Goal: Find specific page/section: Find specific page/section

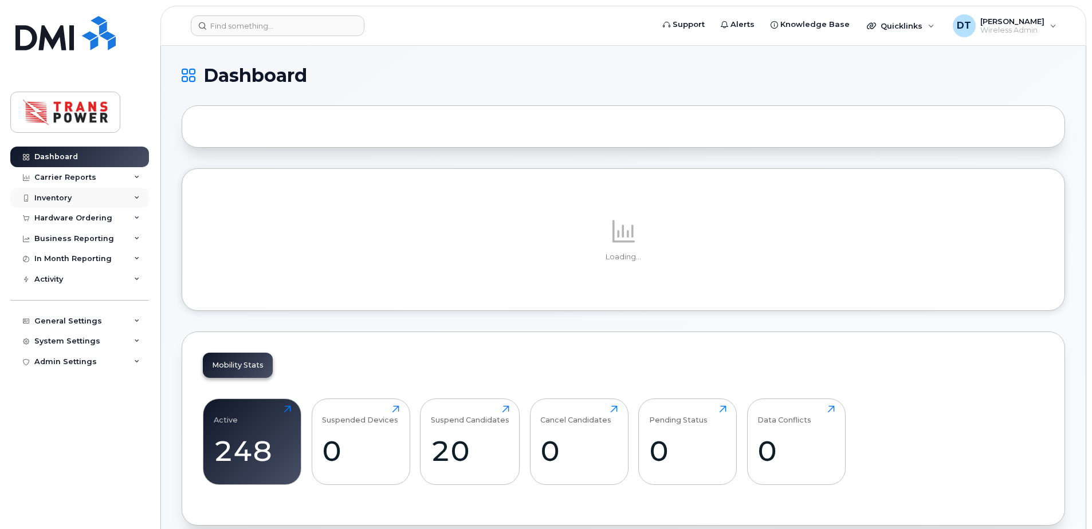
click at [65, 195] on div "Inventory" at bounding box center [52, 198] width 37 height 9
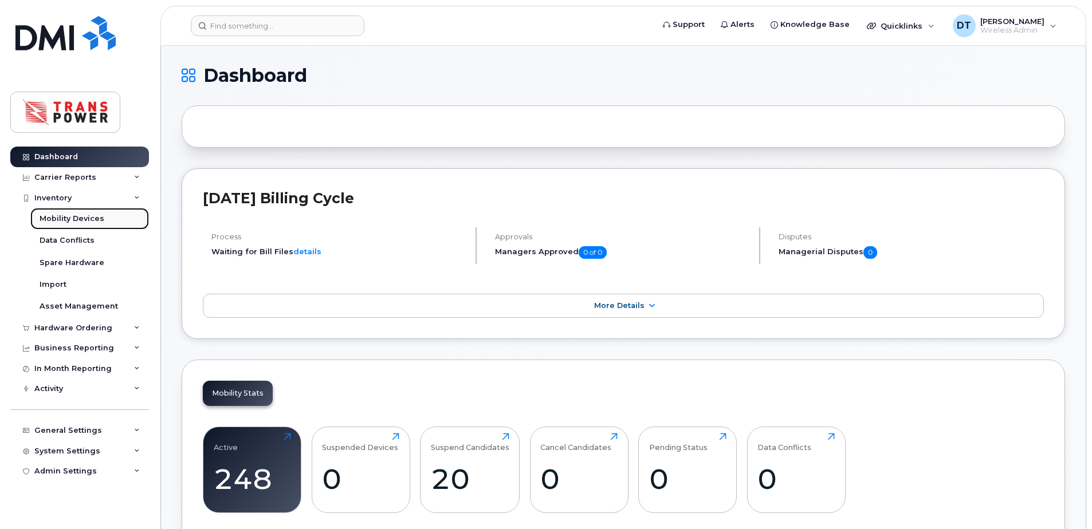
click at [55, 221] on div "Mobility Devices" at bounding box center [72, 219] width 65 height 10
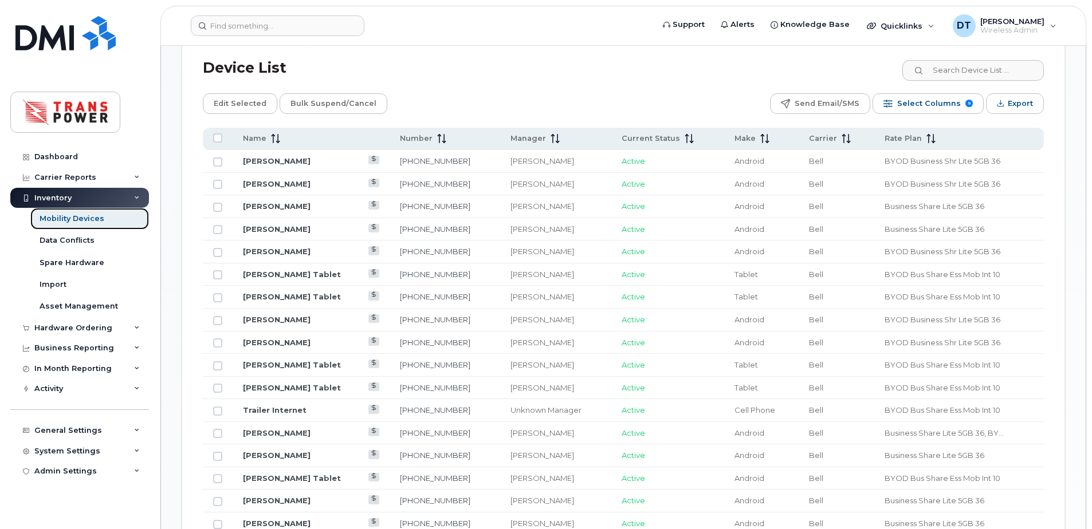
scroll to position [458, 0]
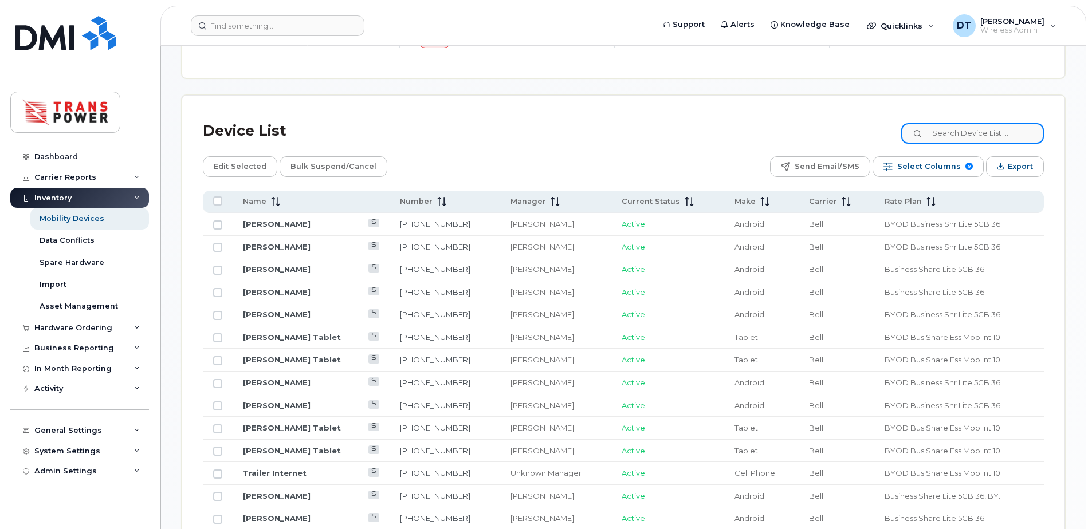
click at [992, 136] on input at bounding box center [972, 133] width 143 height 21
type input "[PERSON_NAME]"
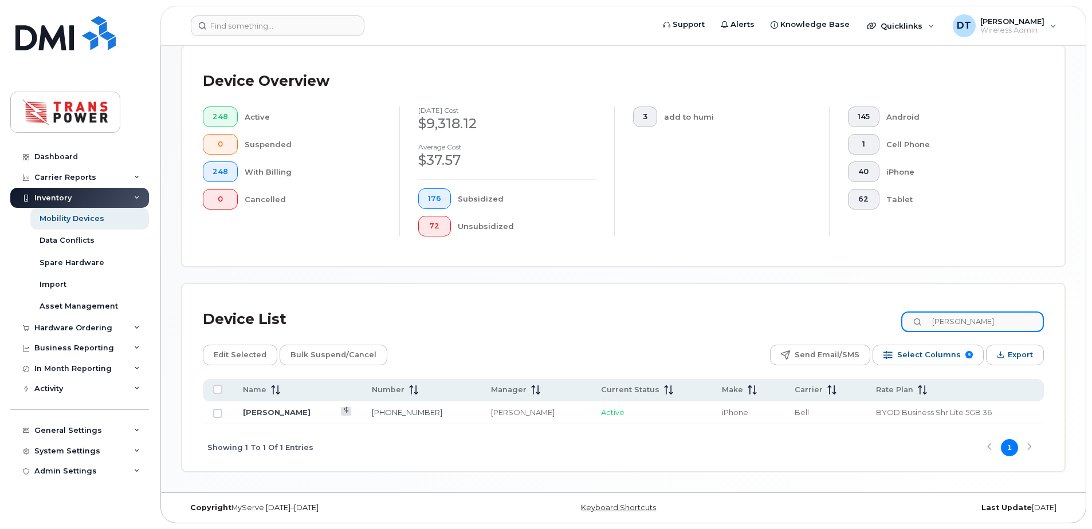
scroll to position [270, 0]
